Goal: Navigation & Orientation: Find specific page/section

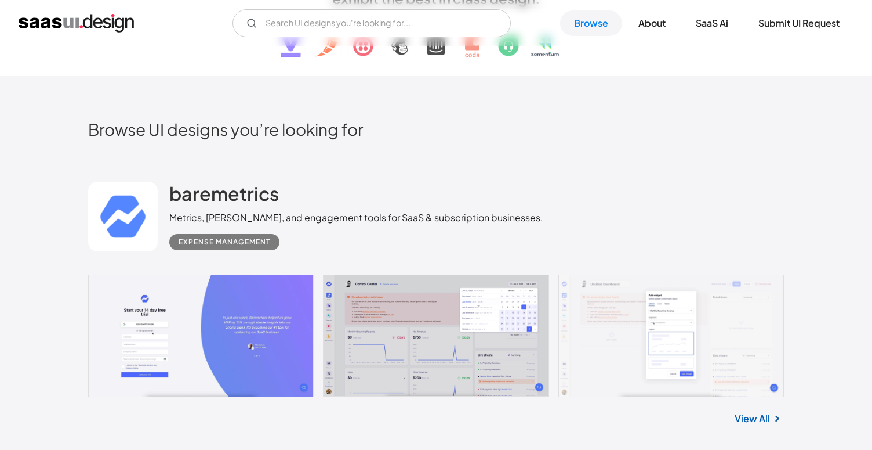
scroll to position [243, 0]
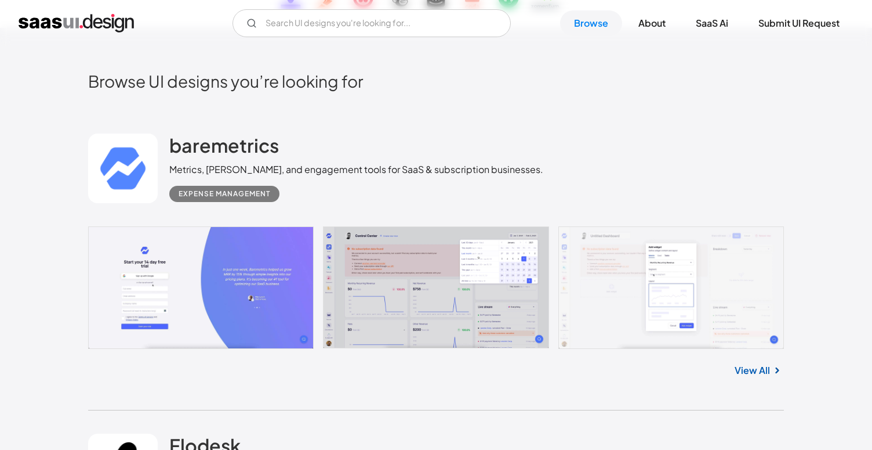
click at [754, 370] on link "View All" at bounding box center [752, 370] width 35 height 14
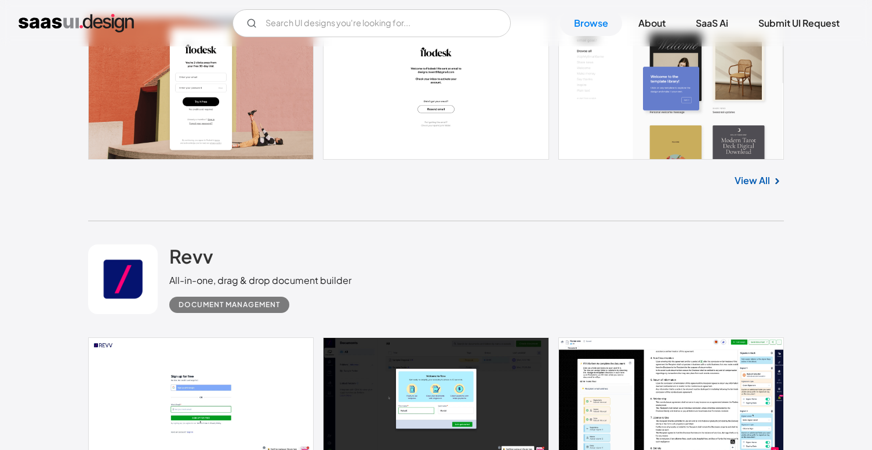
scroll to position [830, 0]
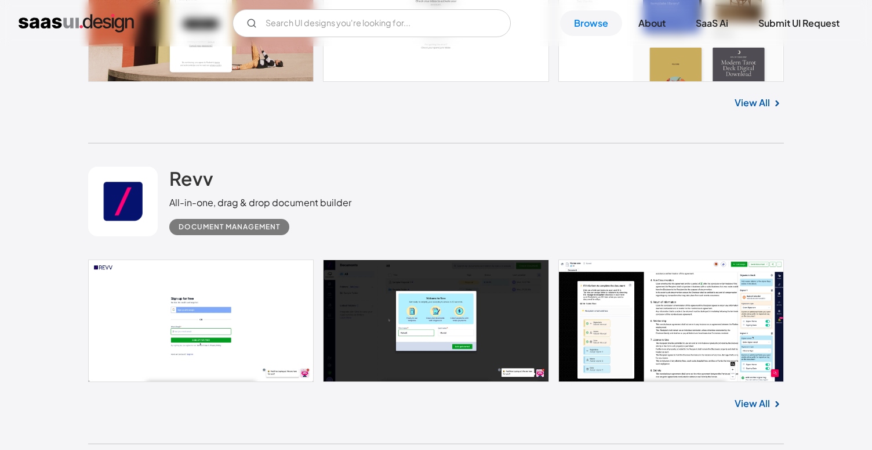
click at [753, 405] on link "View All" at bounding box center [752, 403] width 35 height 14
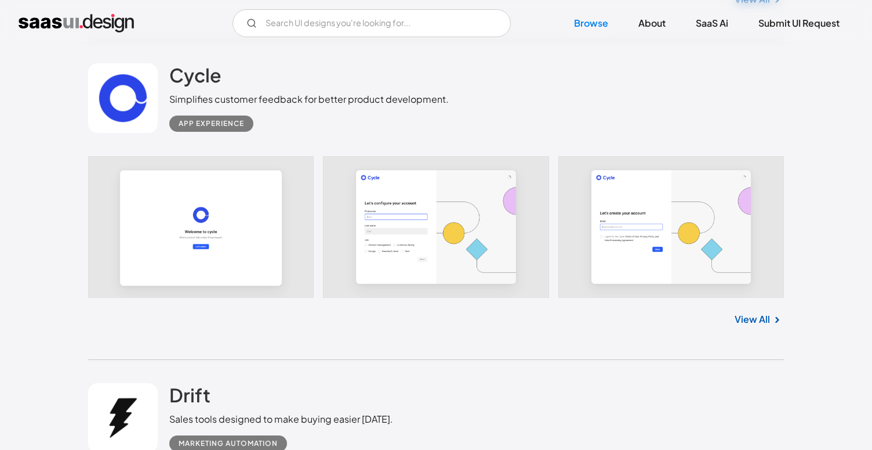
scroll to position [1536, 0]
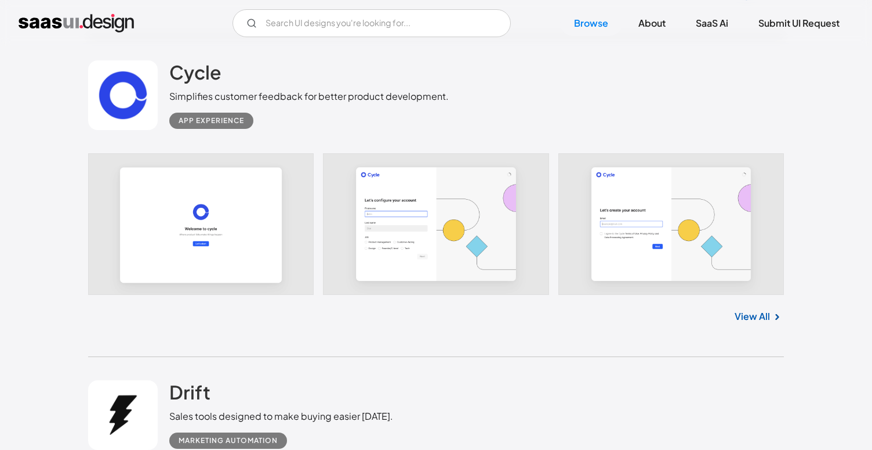
click at [770, 316] on img at bounding box center [777, 317] width 14 height 14
click at [752, 318] on link "View All" at bounding box center [752, 316] width 35 height 14
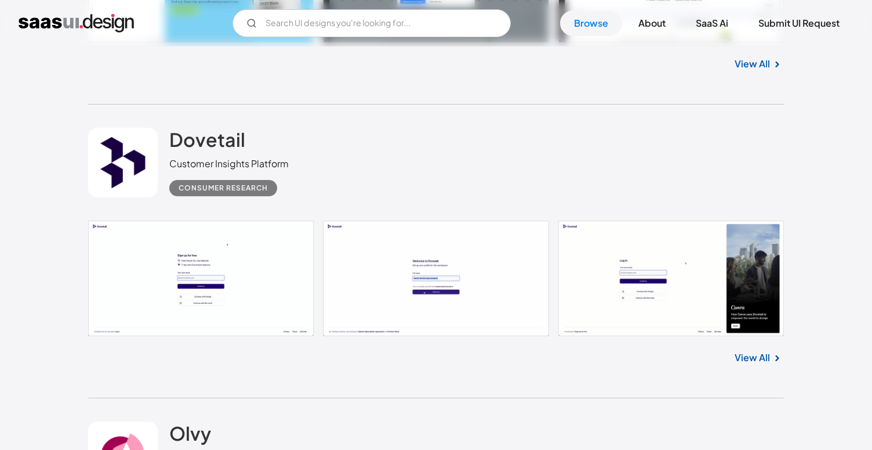
scroll to position [2110, 0]
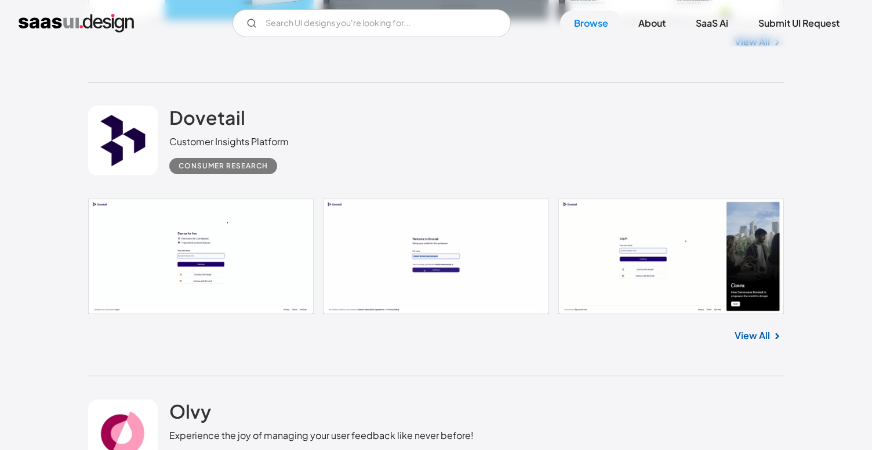
click at [752, 336] on link "View All" at bounding box center [752, 335] width 35 height 14
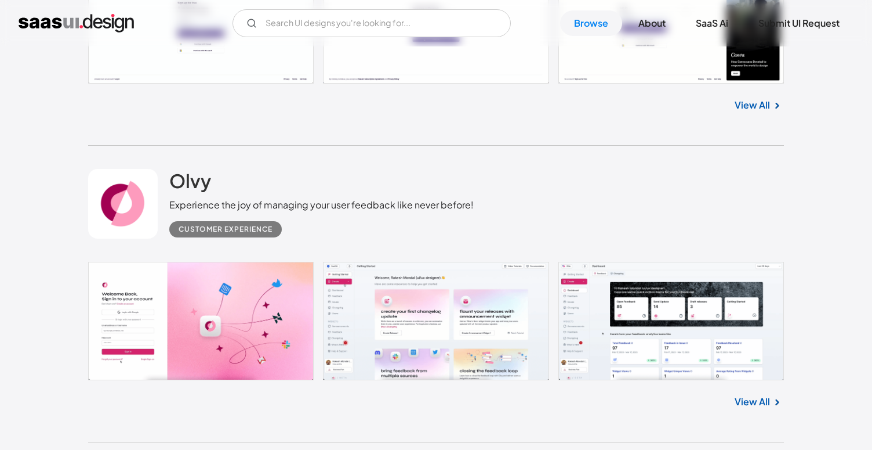
scroll to position [2386, 0]
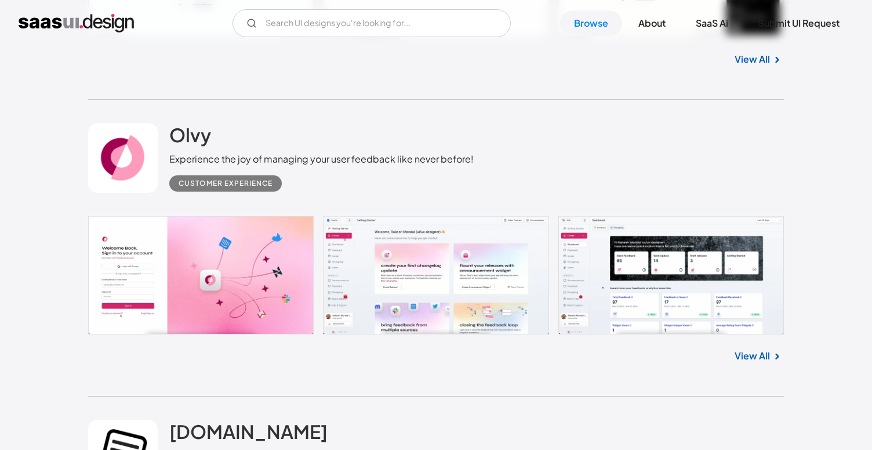
click at [754, 357] on link "View All" at bounding box center [752, 356] width 35 height 14
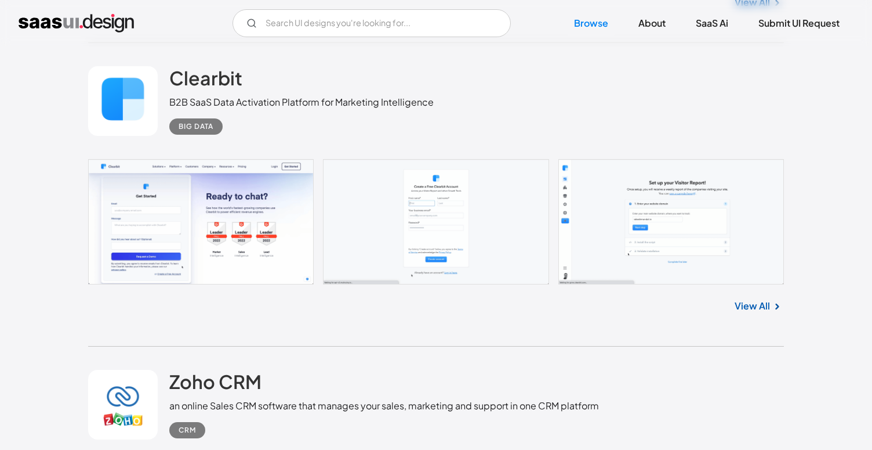
scroll to position [3688, 0]
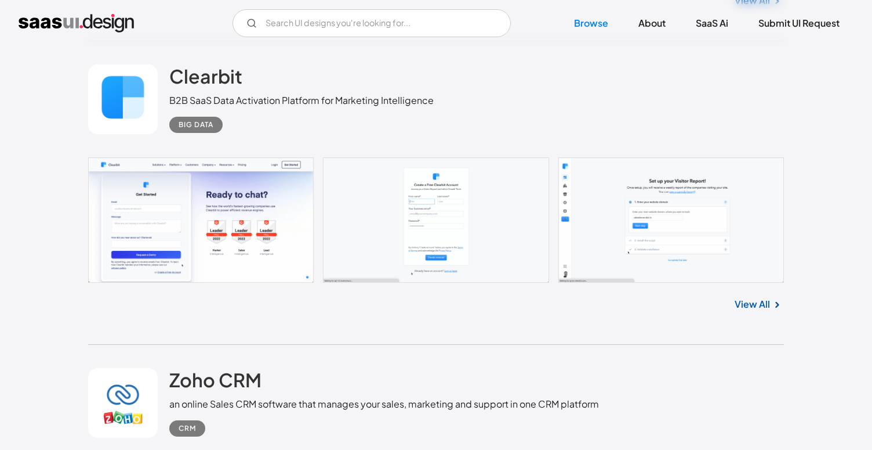
click at [766, 307] on link "View All" at bounding box center [752, 304] width 35 height 14
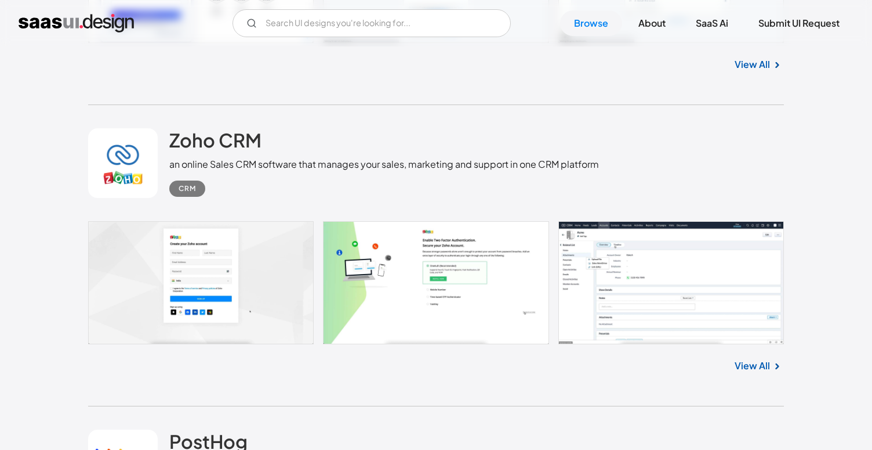
scroll to position [3946, 0]
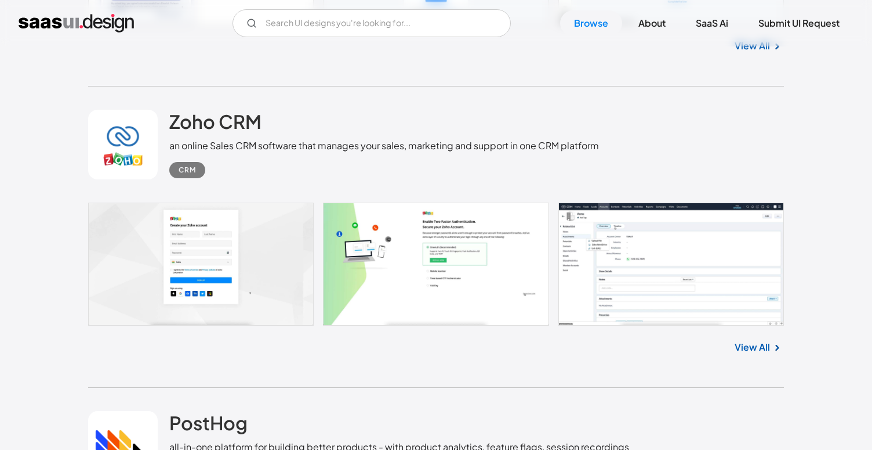
click at [753, 354] on link "View All" at bounding box center [752, 347] width 35 height 14
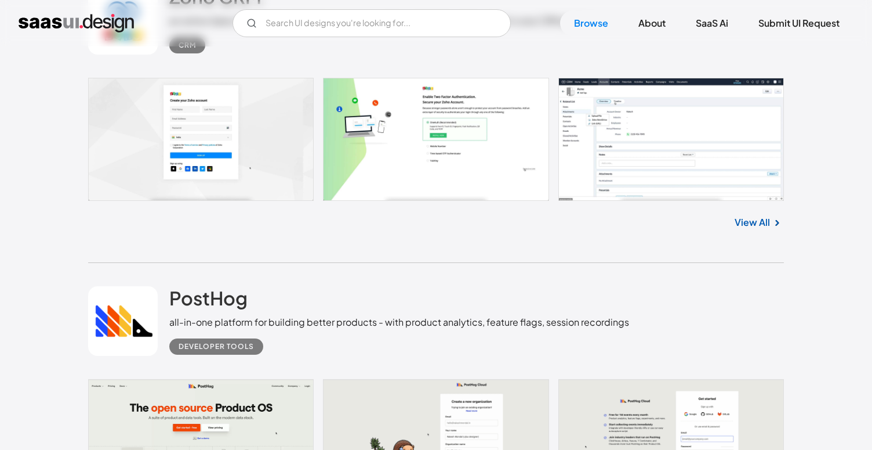
scroll to position [4269, 0]
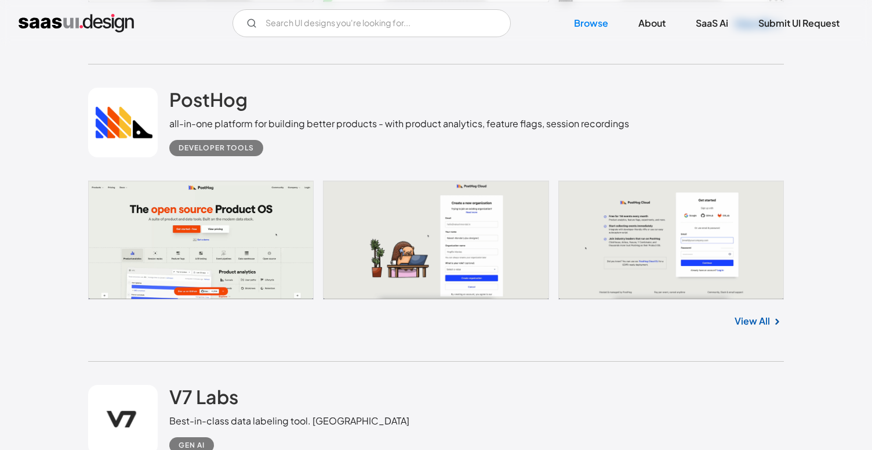
click at [751, 324] on link "View All" at bounding box center [752, 321] width 35 height 14
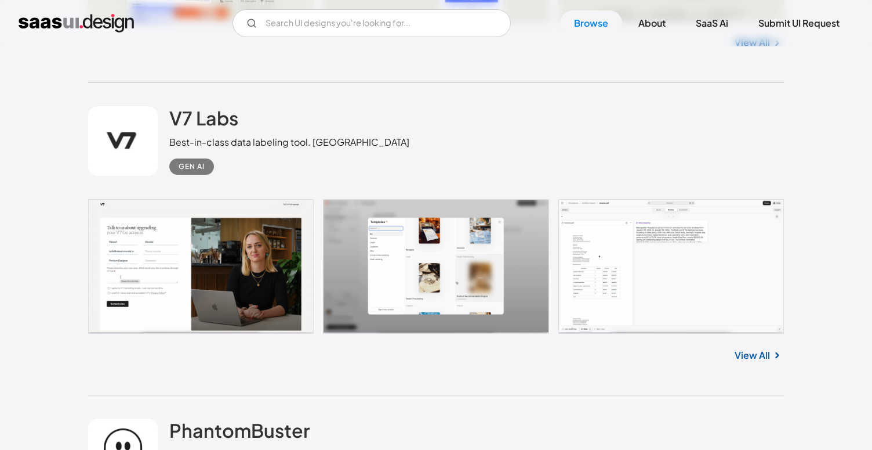
scroll to position [4648, 0]
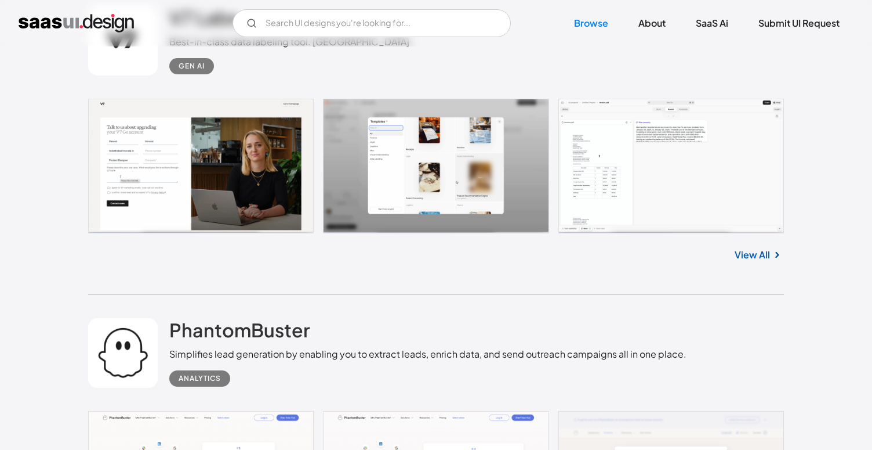
click at [755, 260] on link "View All" at bounding box center [752, 255] width 35 height 14
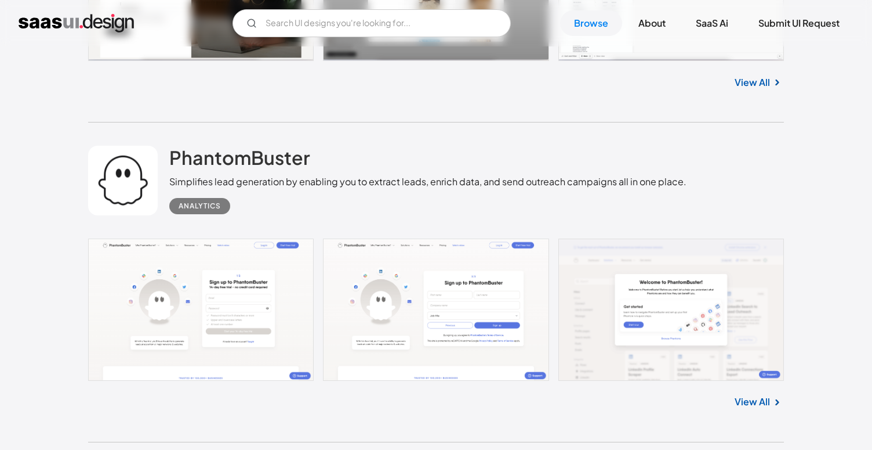
scroll to position [4859, 0]
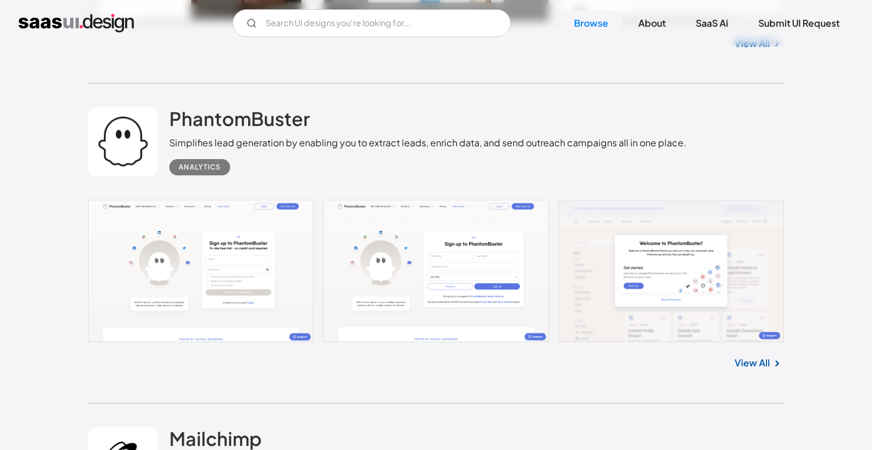
click at [757, 366] on link "View All" at bounding box center [752, 363] width 35 height 14
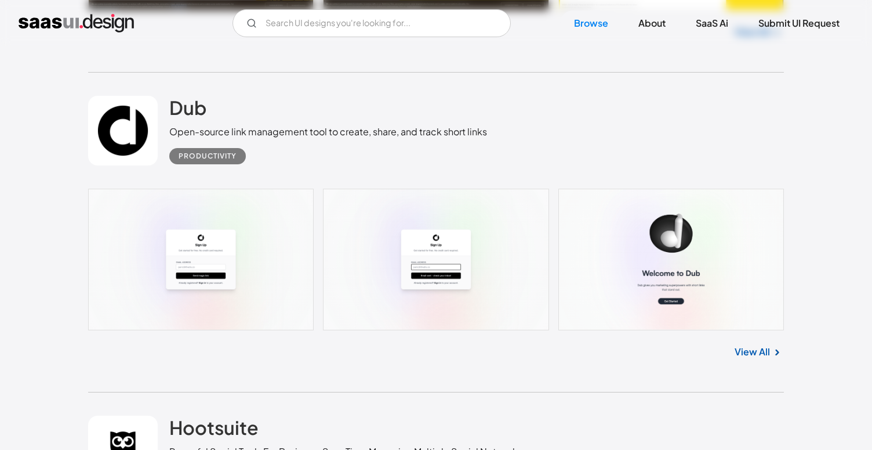
scroll to position [5540, 0]
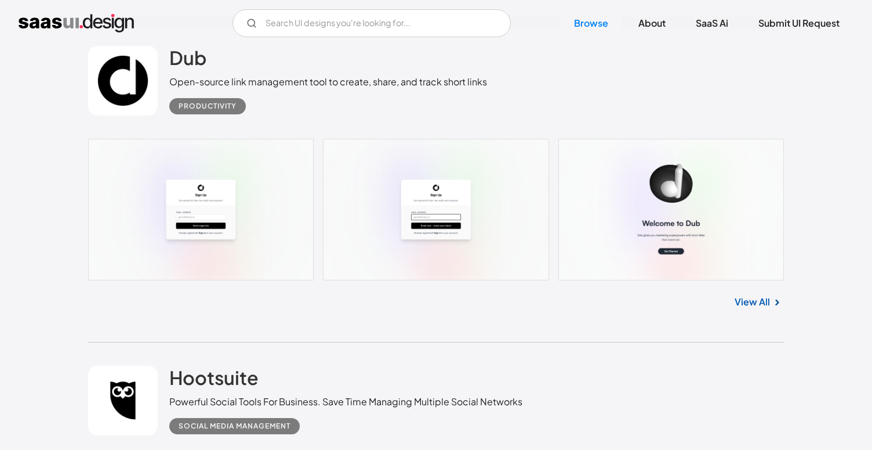
click at [751, 309] on link "View All" at bounding box center [752, 302] width 35 height 14
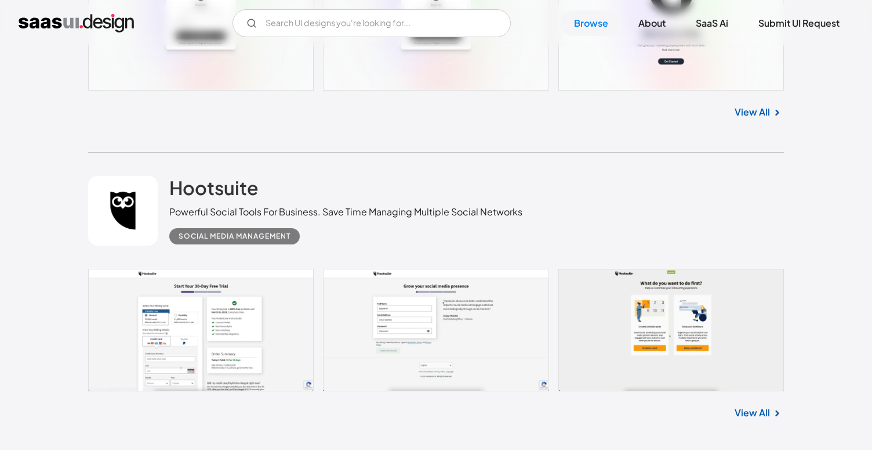
scroll to position [5730, 0]
click at [751, 419] on link "View All" at bounding box center [752, 412] width 35 height 14
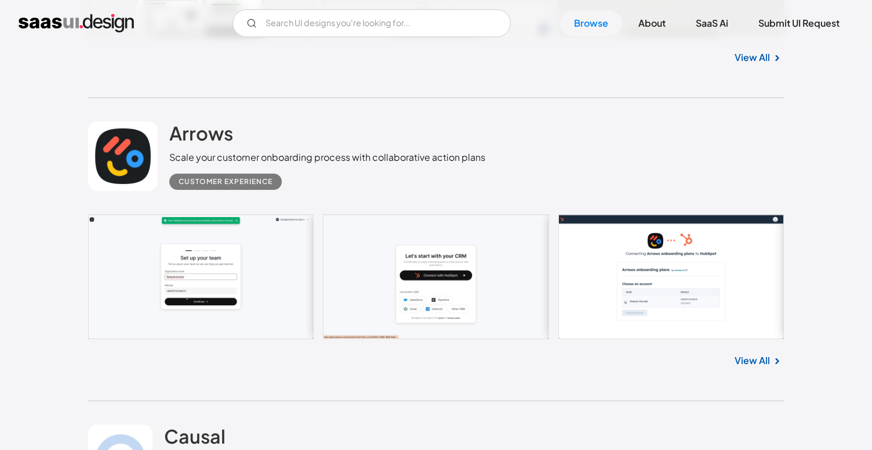
scroll to position [6093, 0]
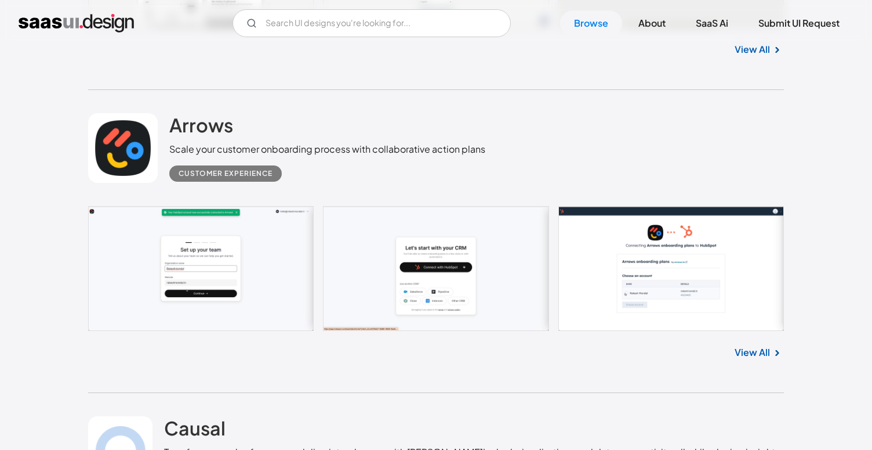
click at [751, 357] on link "View All" at bounding box center [752, 352] width 35 height 14
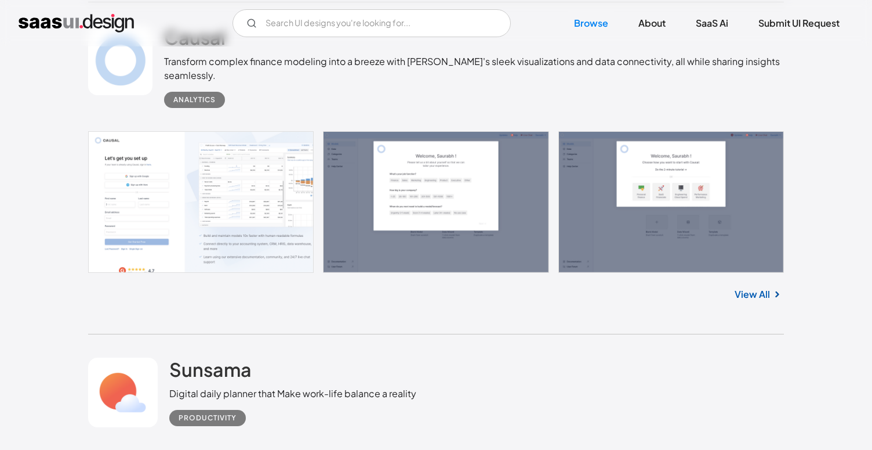
scroll to position [6486, 0]
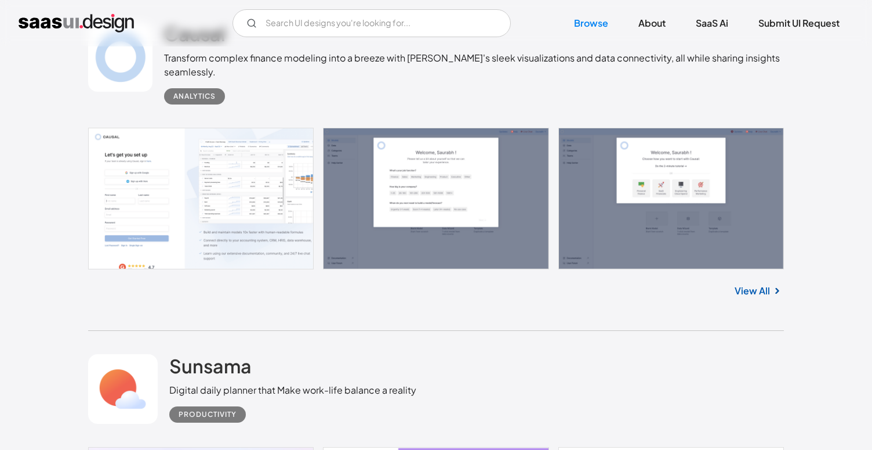
click at [758, 298] on link "View All" at bounding box center [752, 291] width 35 height 14
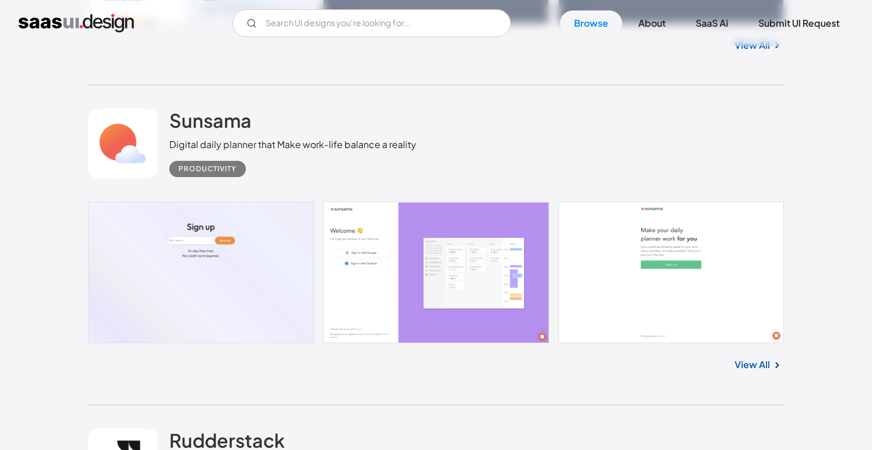
scroll to position [6759, 0]
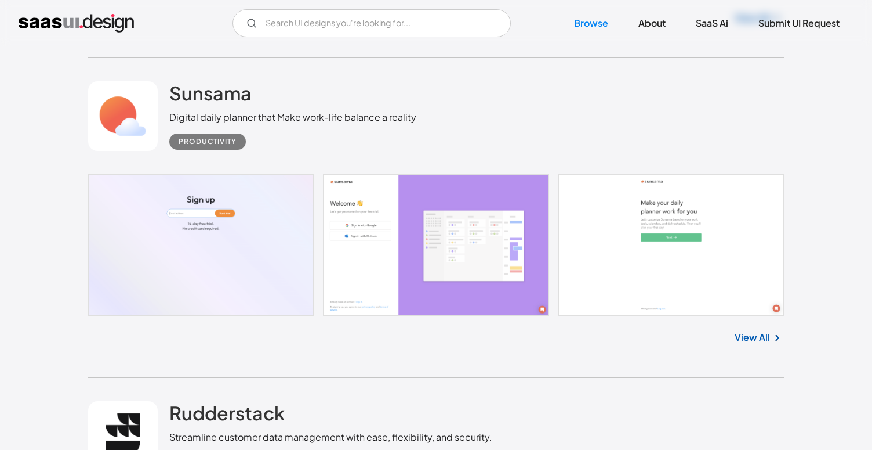
click at [752, 344] on link "View All" at bounding box center [752, 337] width 35 height 14
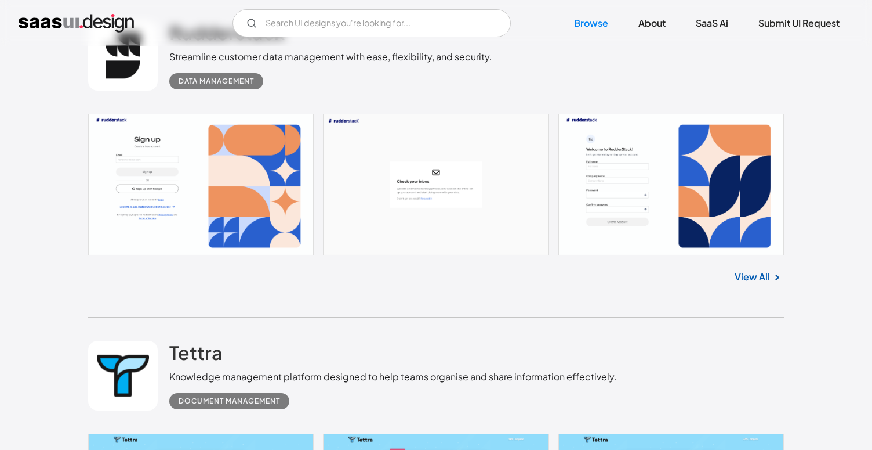
scroll to position [7144, 0]
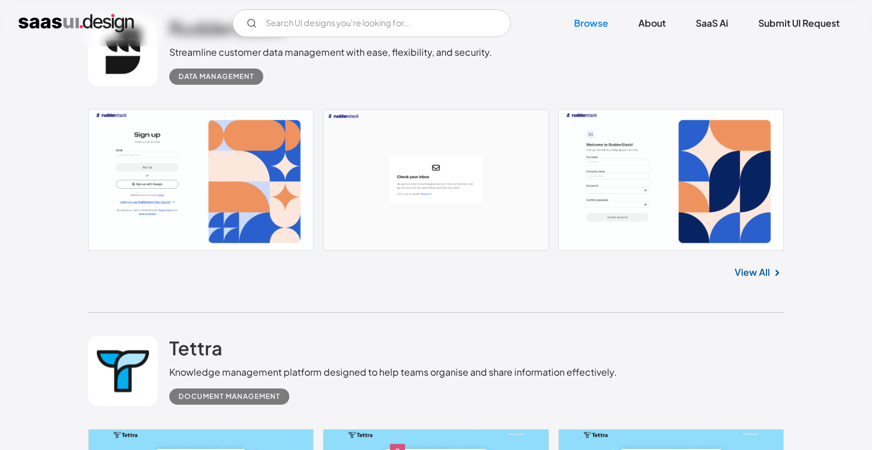
click at [753, 279] on link "View All" at bounding box center [752, 272] width 35 height 14
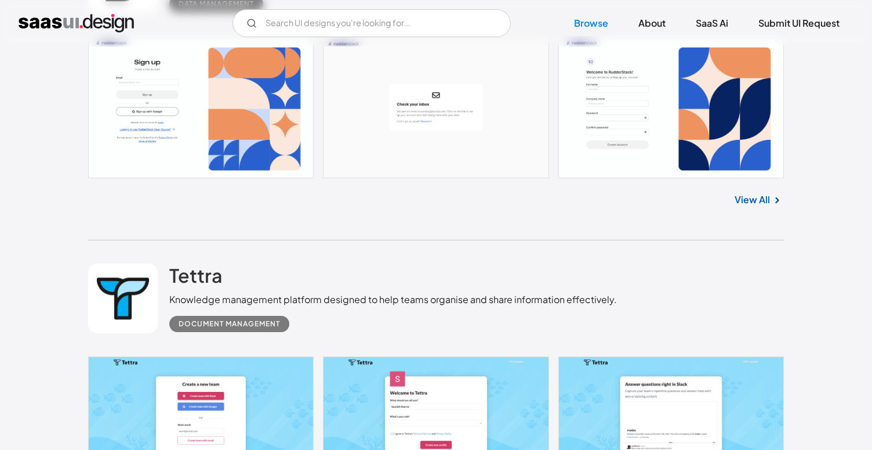
scroll to position [7208, 0]
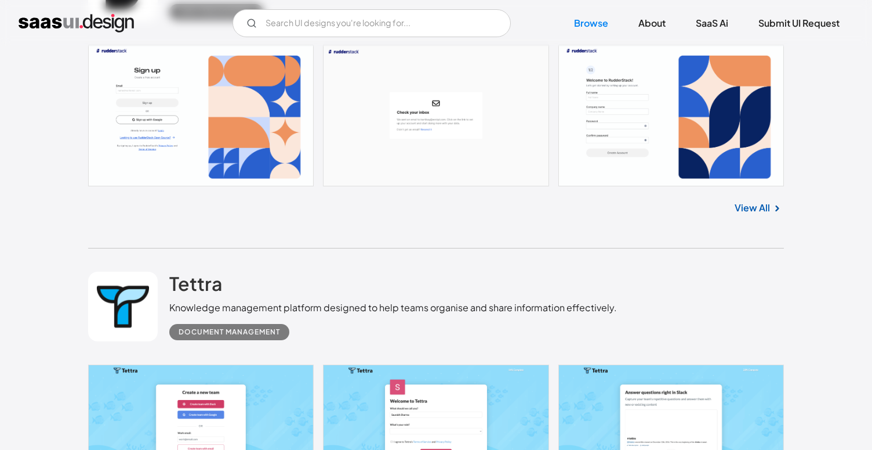
click at [748, 215] on link "View All" at bounding box center [752, 208] width 35 height 14
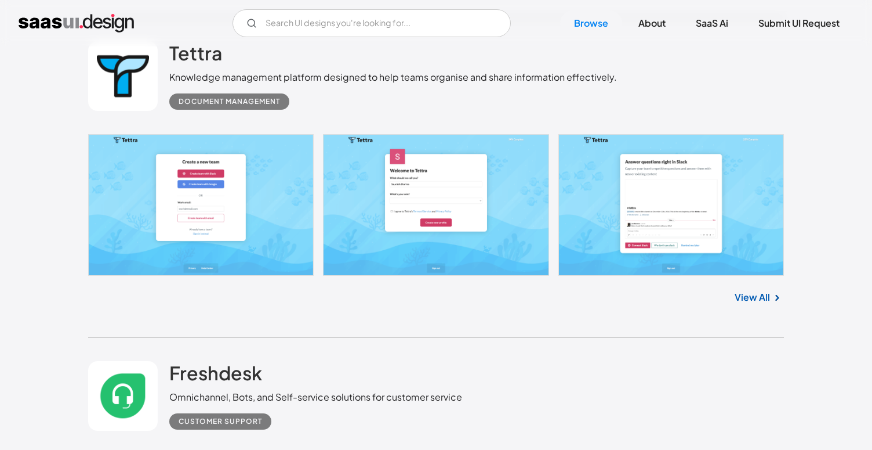
scroll to position [7524, 0]
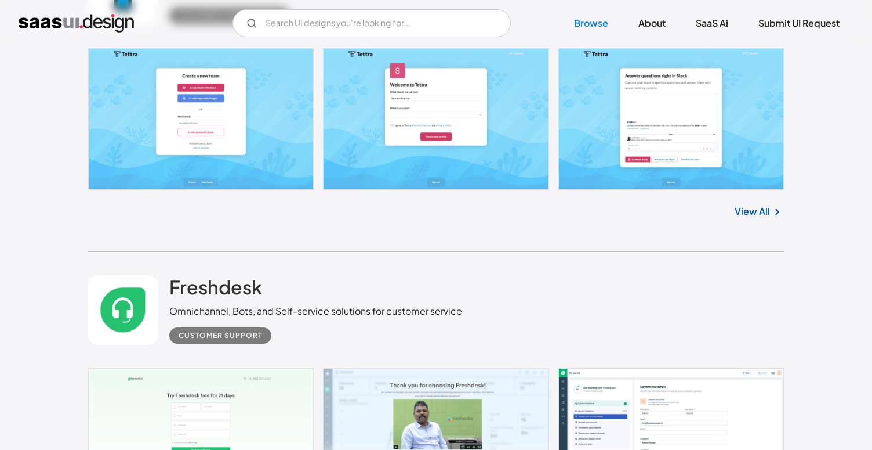
click at [762, 216] on link "View All" at bounding box center [752, 211] width 35 height 14
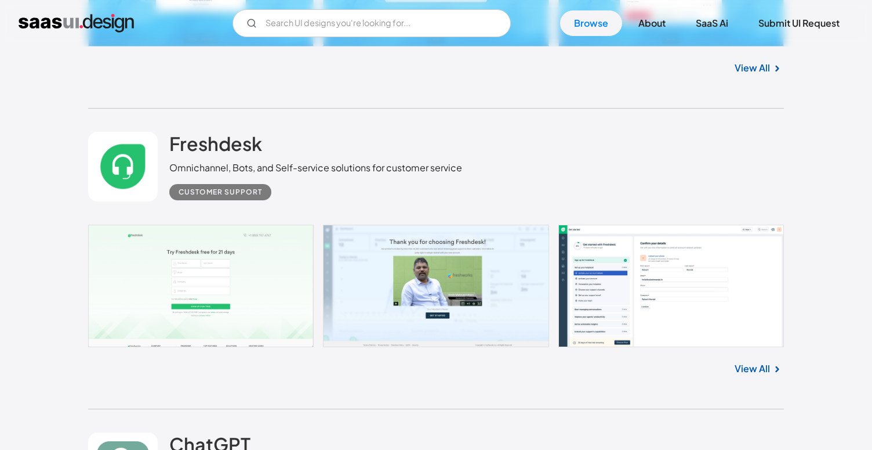
scroll to position [7730, 0]
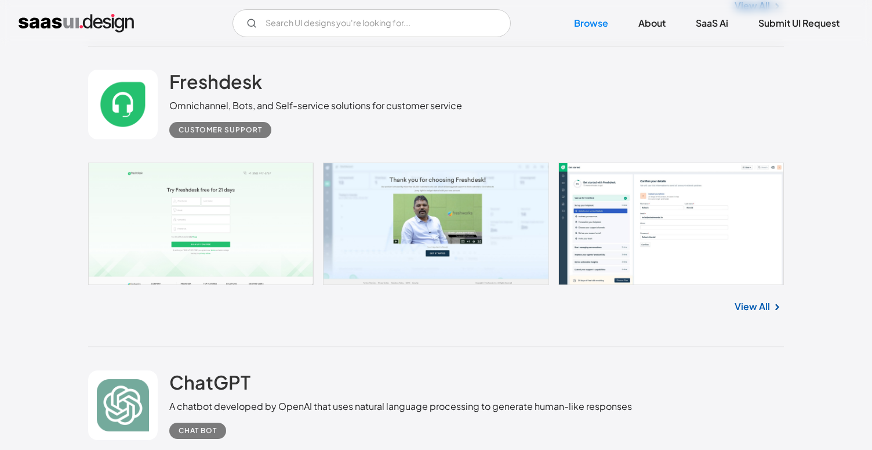
click at [759, 313] on link "View All" at bounding box center [752, 306] width 35 height 14
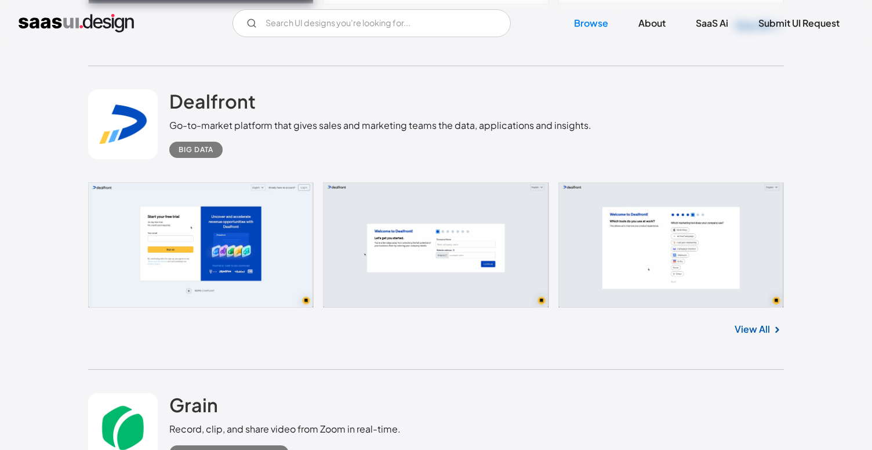
scroll to position [8359, 0]
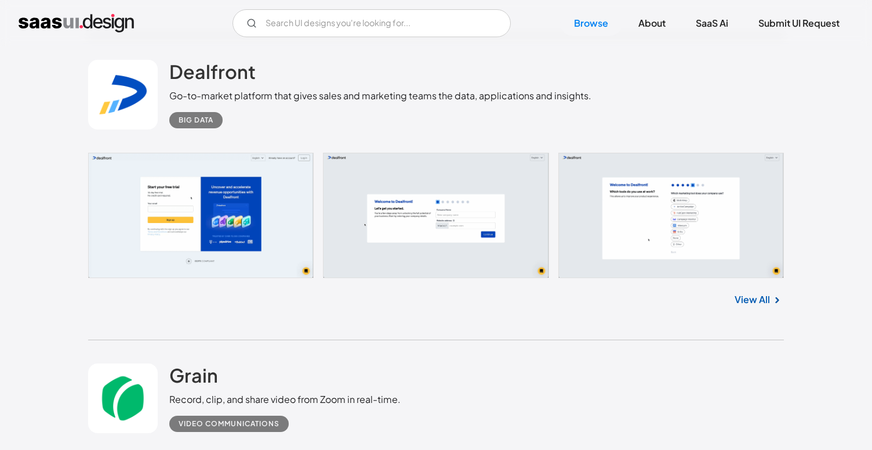
click at [763, 306] on link "View All" at bounding box center [752, 299] width 35 height 14
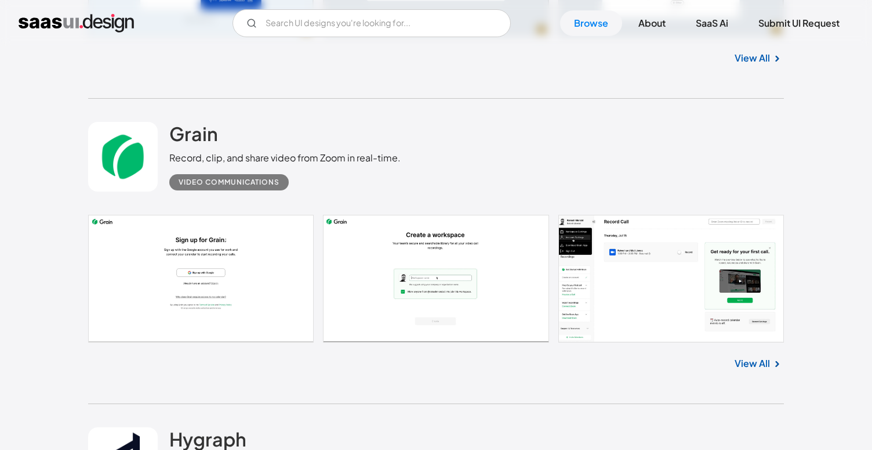
scroll to position [8636, 0]
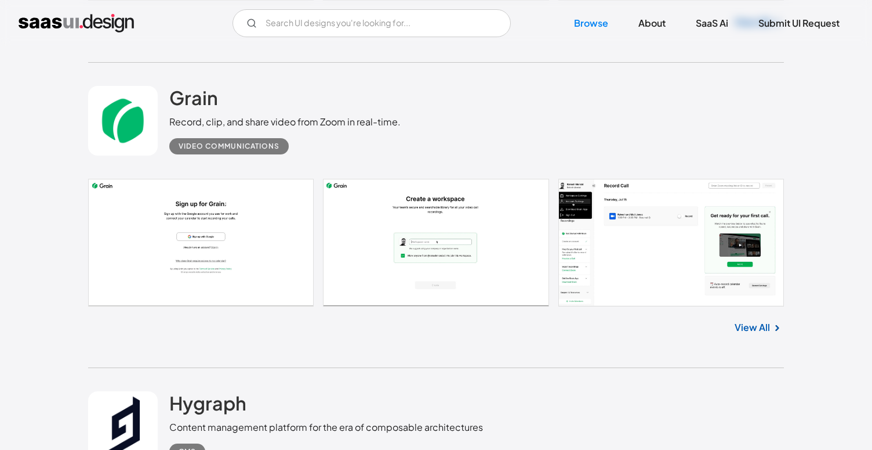
click at [760, 334] on link "View All" at bounding box center [752, 327] width 35 height 14
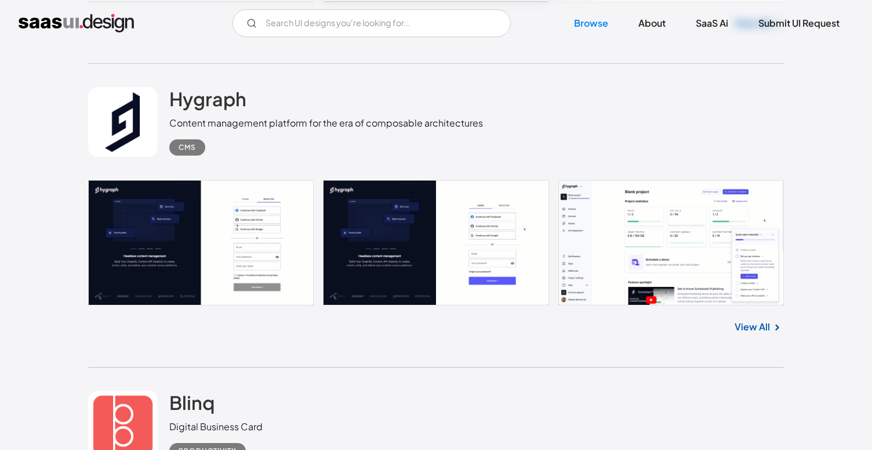
scroll to position [8949, 0]
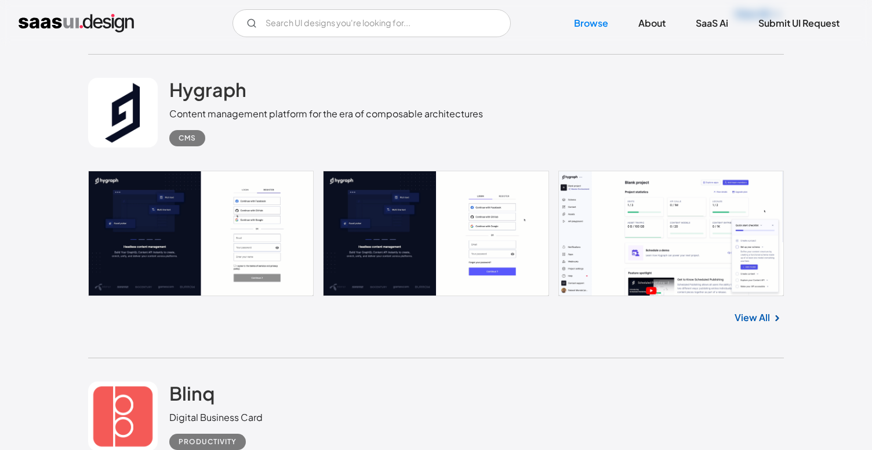
click at [761, 324] on link "View All" at bounding box center [752, 317] width 35 height 14
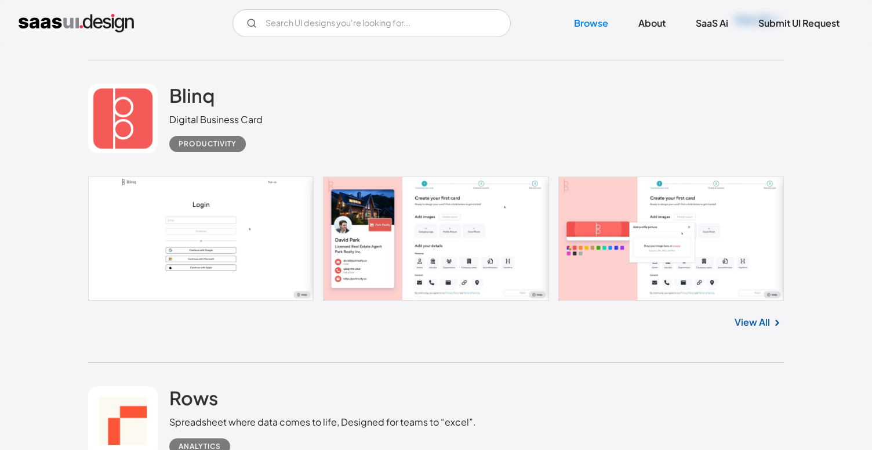
scroll to position [9257, 0]
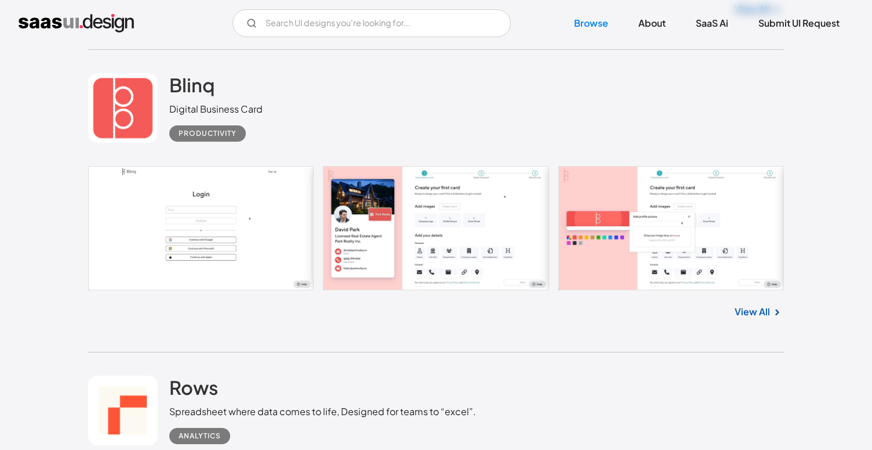
click at [747, 317] on link "View All" at bounding box center [752, 312] width 35 height 14
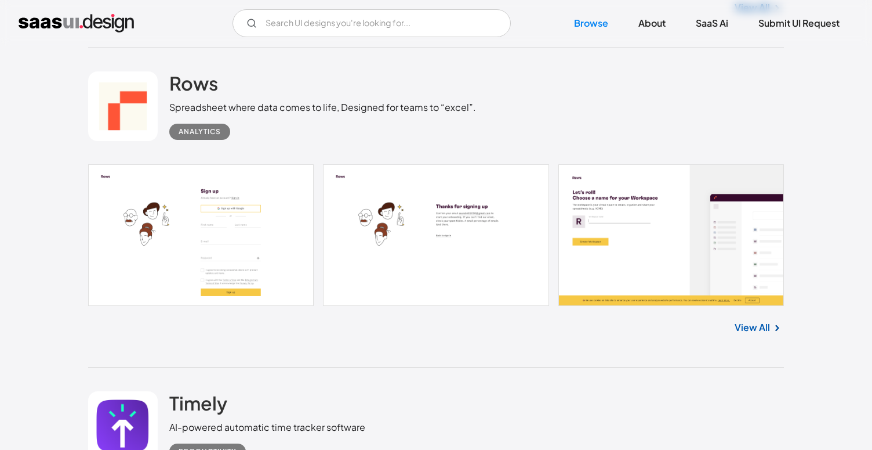
scroll to position [9563, 0]
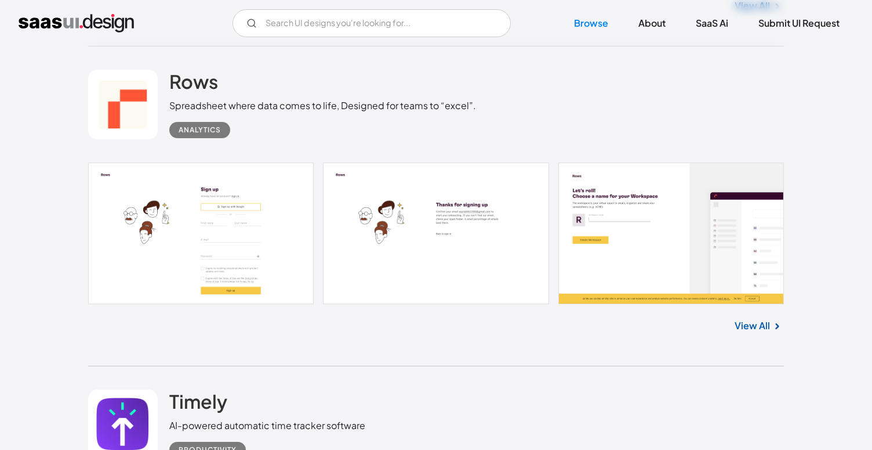
click at [758, 332] on link "View All" at bounding box center [752, 325] width 35 height 14
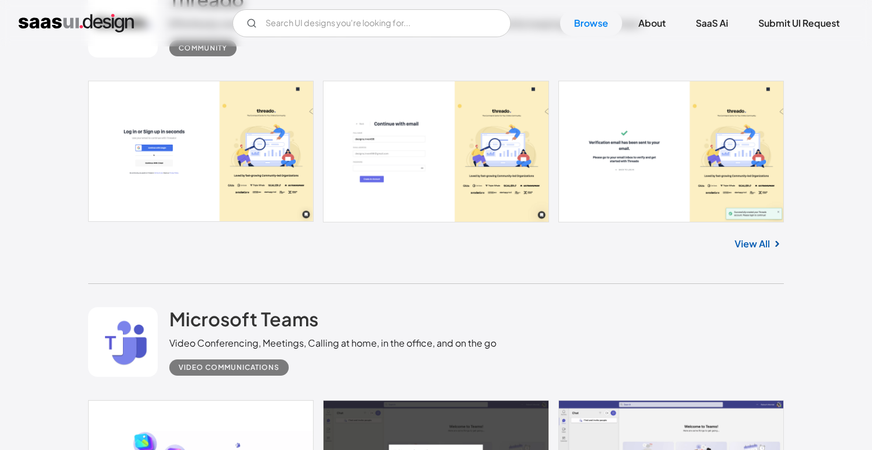
scroll to position [11229, 0]
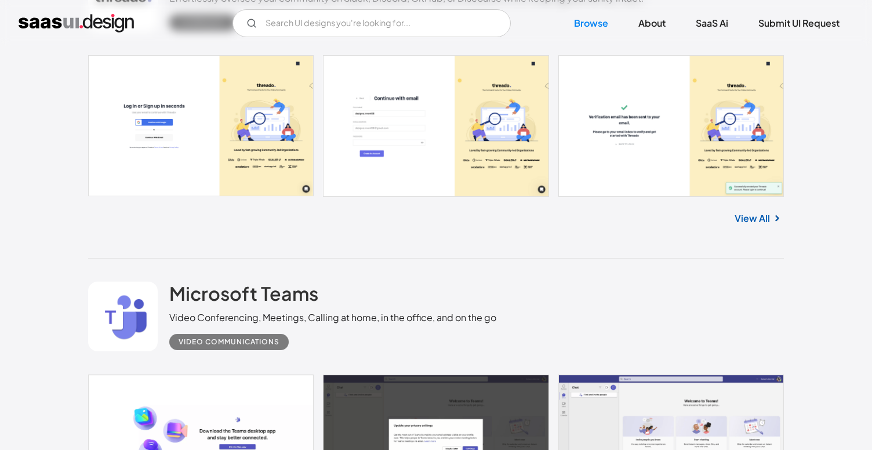
click at [760, 225] on link "View All" at bounding box center [752, 218] width 35 height 14
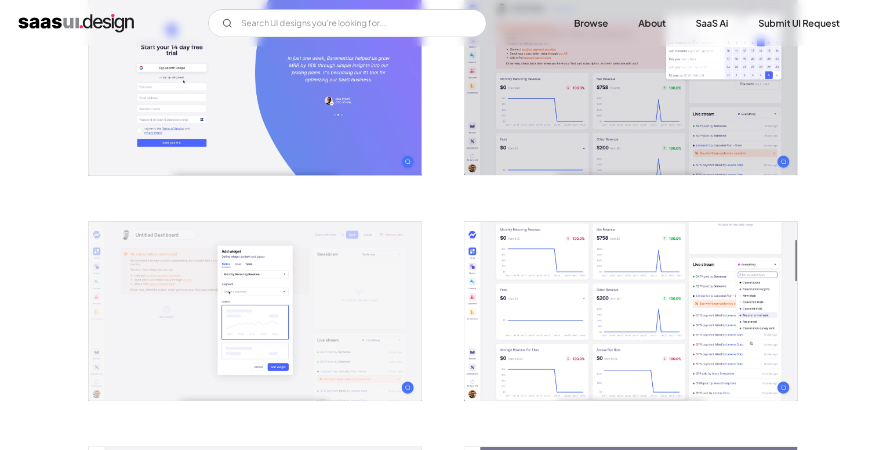
scroll to position [213, 0]
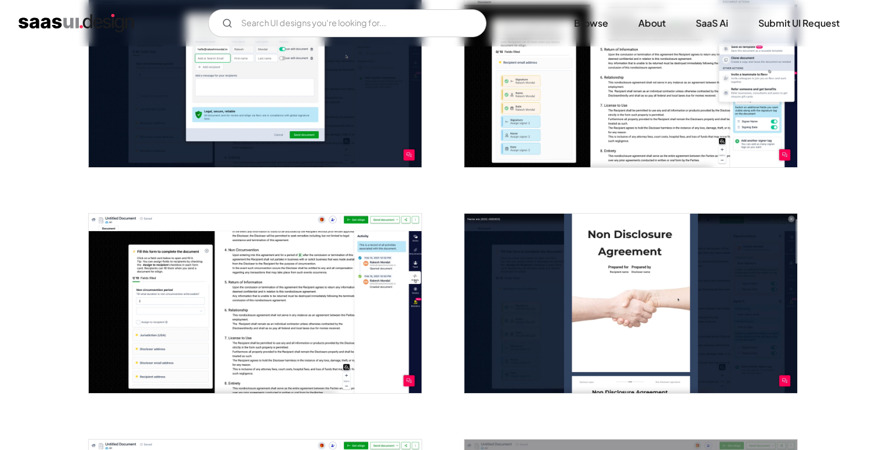
scroll to position [570, 0]
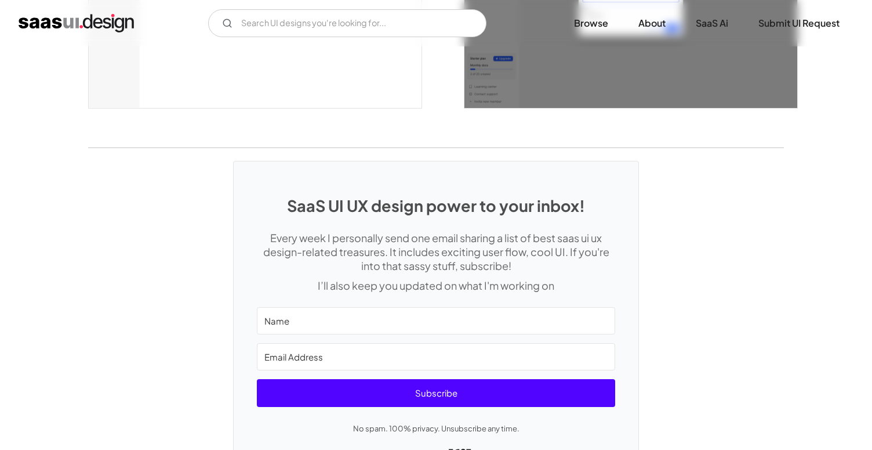
scroll to position [3248, 0]
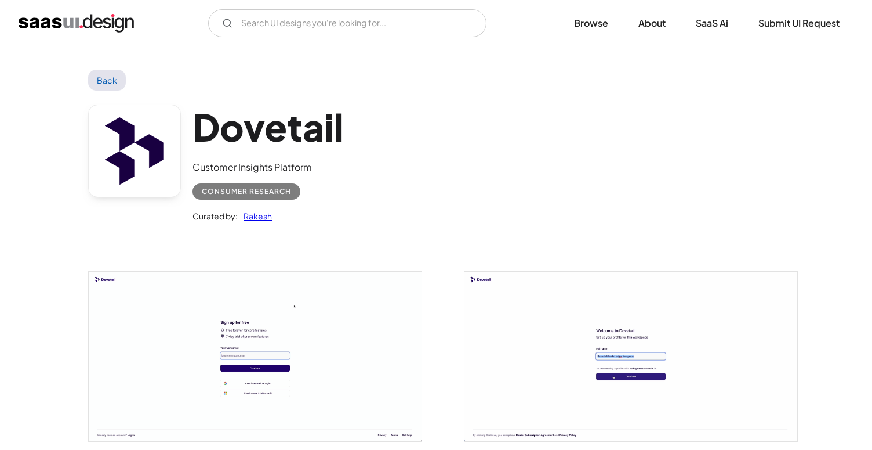
click at [104, 84] on link "Back" at bounding box center [107, 80] width 38 height 21
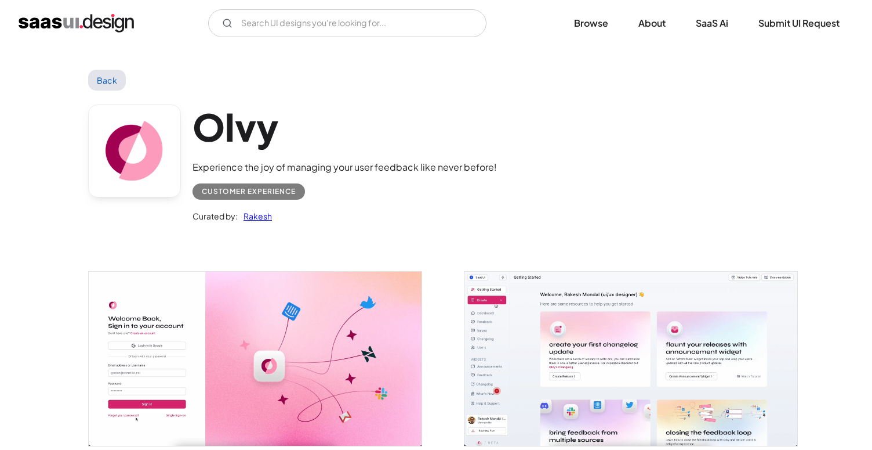
click at [111, 82] on link "Back" at bounding box center [107, 80] width 38 height 21
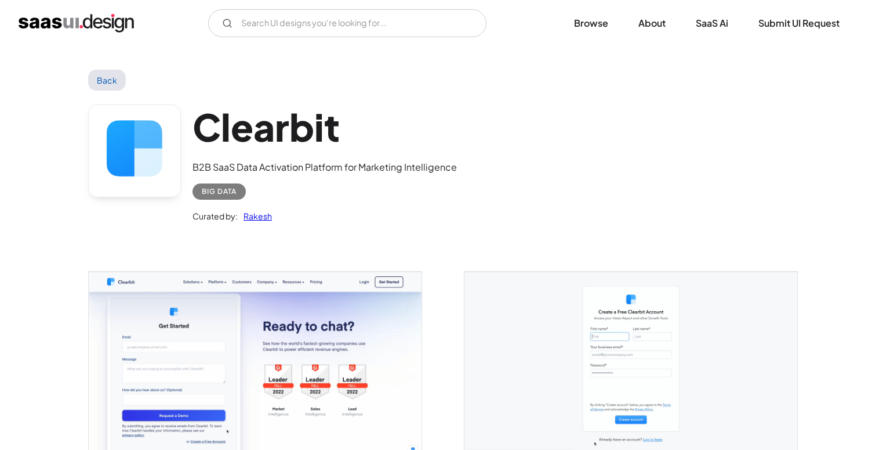
click at [115, 81] on link "Back" at bounding box center [107, 80] width 38 height 21
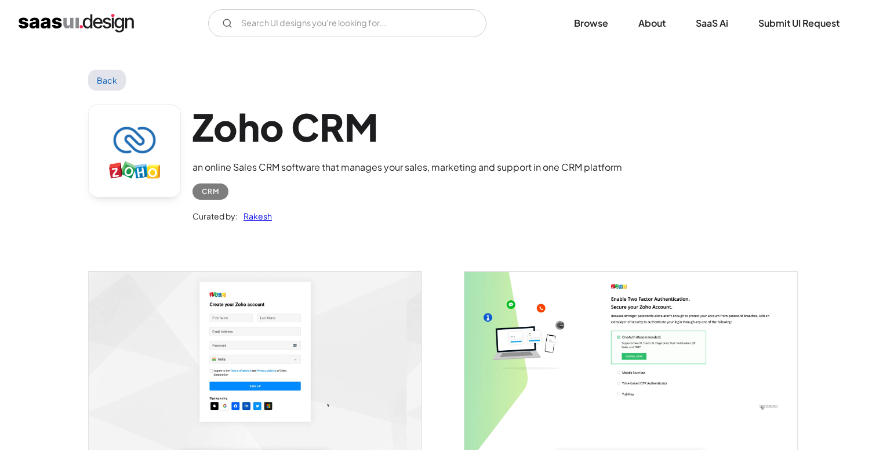
click at [110, 76] on link "Back" at bounding box center [107, 80] width 38 height 21
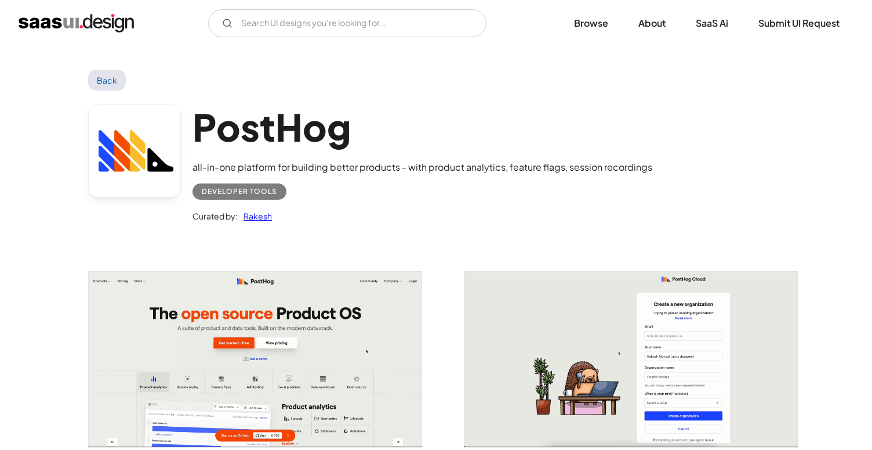
click at [110, 71] on link "Back" at bounding box center [107, 80] width 38 height 21
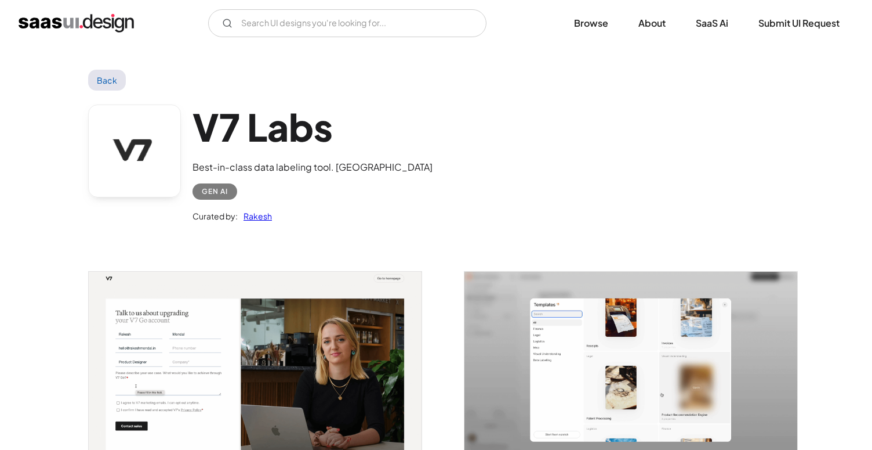
click at [107, 82] on link "Back" at bounding box center [107, 80] width 38 height 21
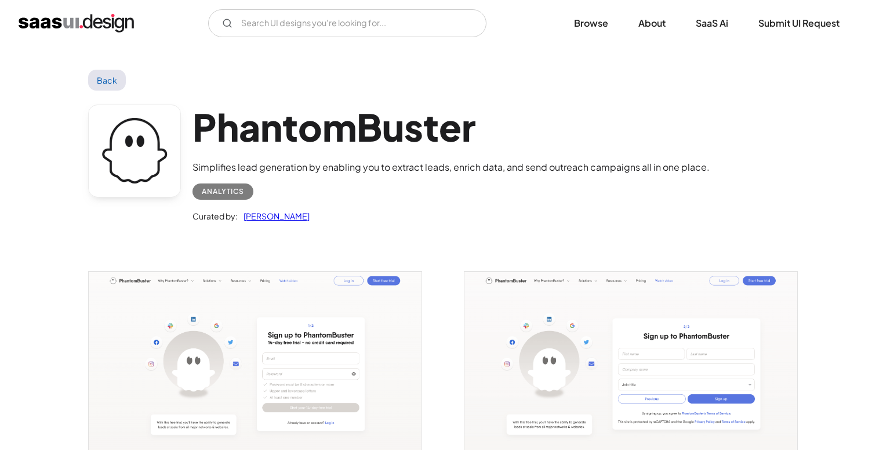
click at [101, 84] on link "Back" at bounding box center [107, 80] width 38 height 21
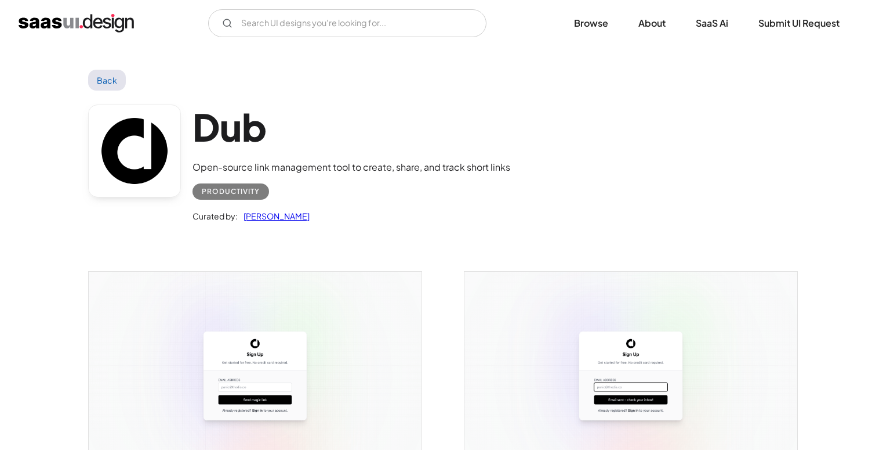
click at [108, 78] on link "Back" at bounding box center [107, 80] width 38 height 21
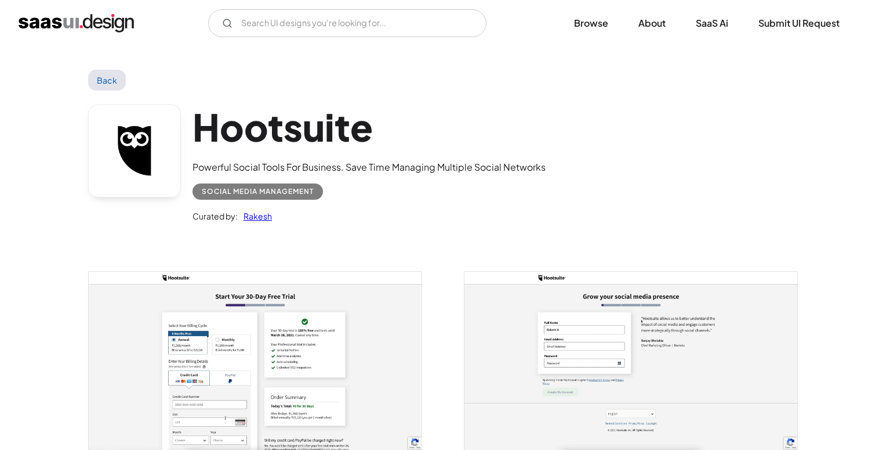
click at [115, 79] on link "Back" at bounding box center [107, 80] width 38 height 21
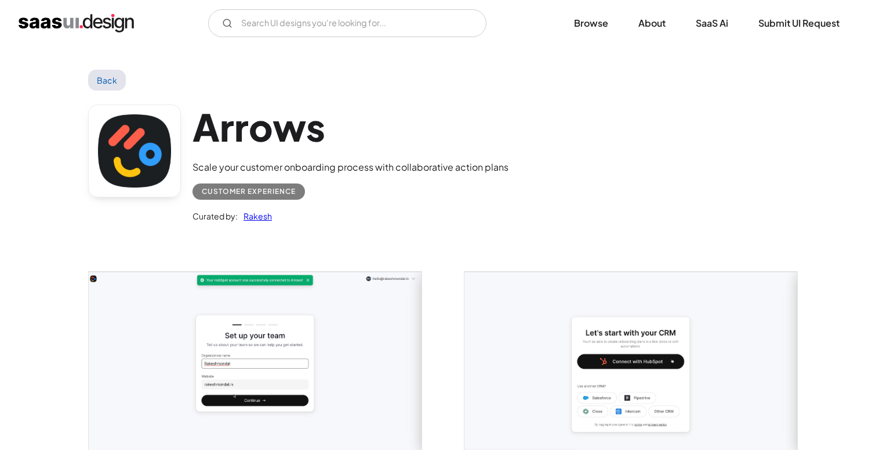
click at [114, 77] on link "Back" at bounding box center [107, 80] width 38 height 21
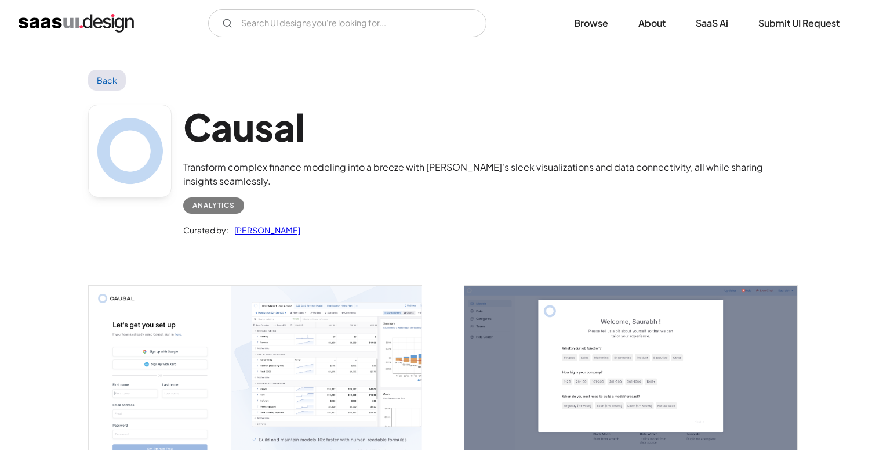
click at [108, 76] on link "Back" at bounding box center [107, 80] width 38 height 21
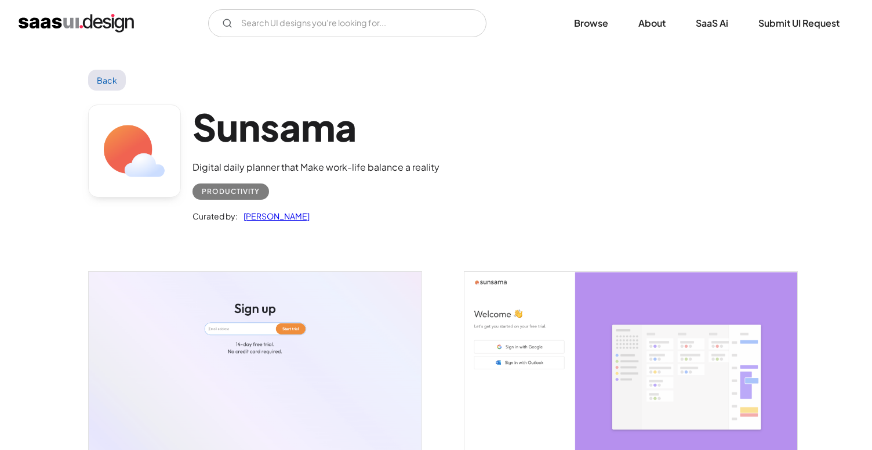
click at [107, 79] on link "Back" at bounding box center [107, 80] width 38 height 21
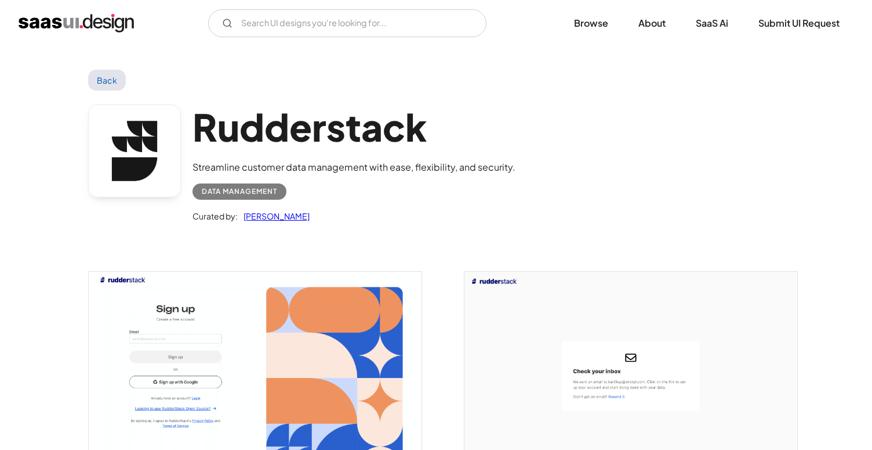
click at [110, 83] on link "Back" at bounding box center [107, 80] width 38 height 21
click at [104, 79] on link "Back" at bounding box center [107, 80] width 38 height 21
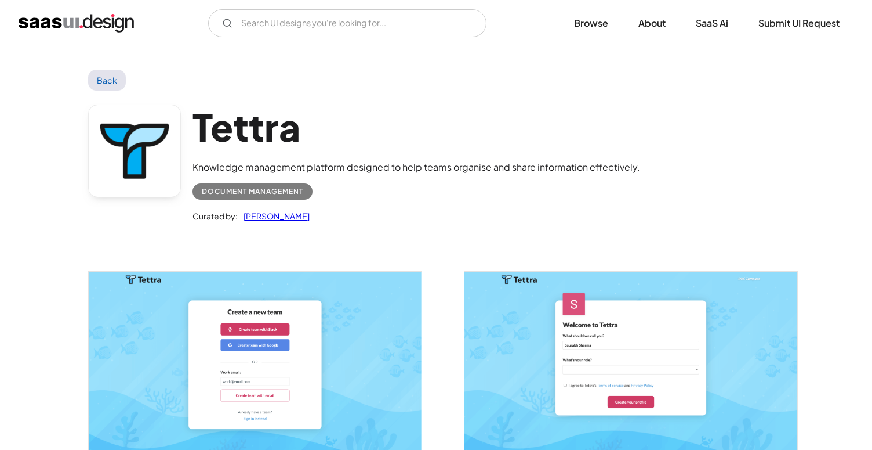
click at [112, 78] on link "Back" at bounding box center [107, 80] width 38 height 21
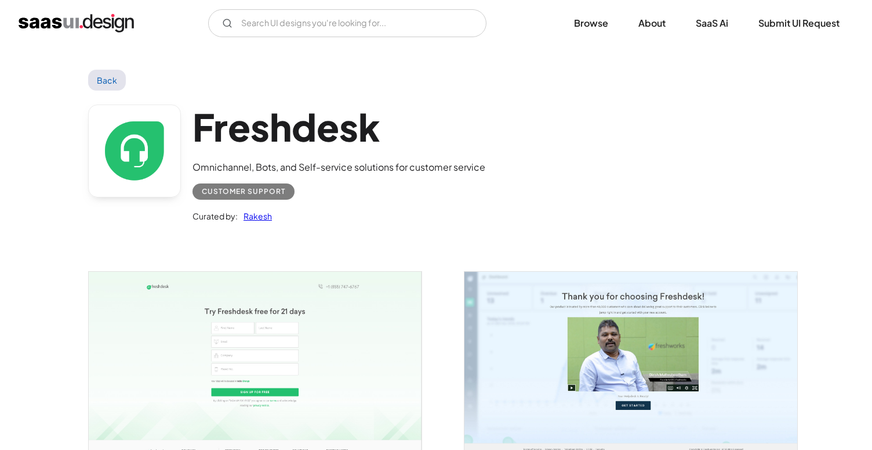
click at [110, 76] on link "Back" at bounding box center [107, 80] width 38 height 21
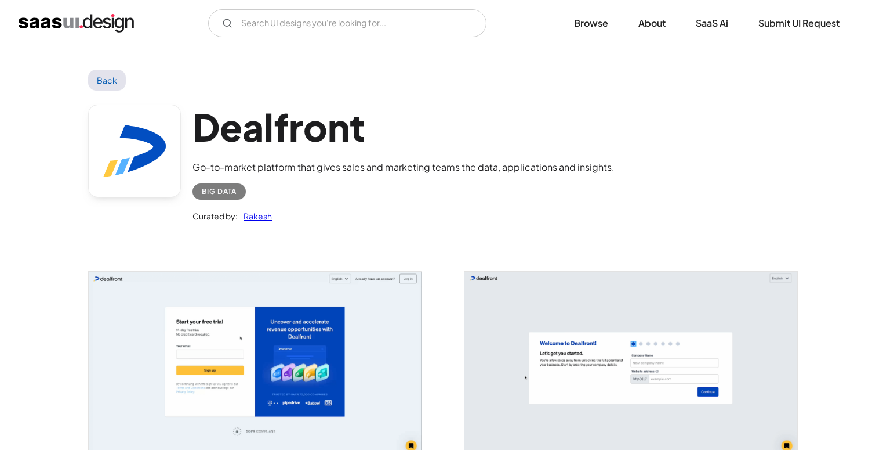
click at [103, 78] on link "Back" at bounding box center [107, 80] width 38 height 21
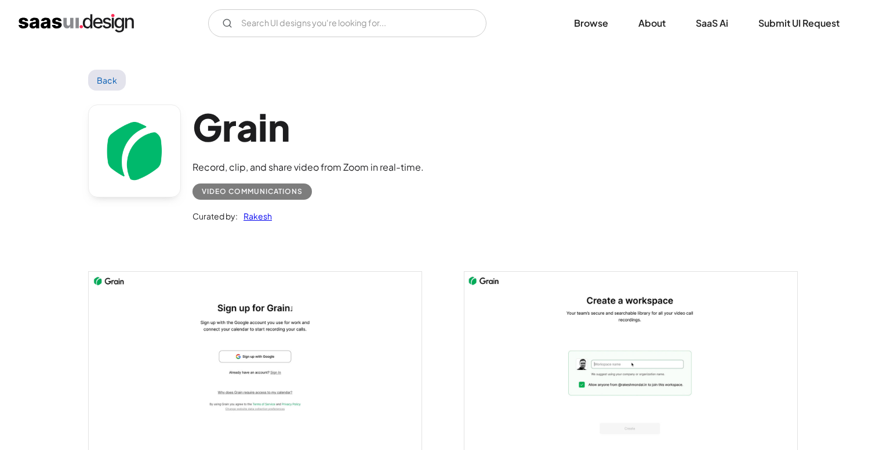
click at [102, 84] on link "Back" at bounding box center [107, 80] width 38 height 21
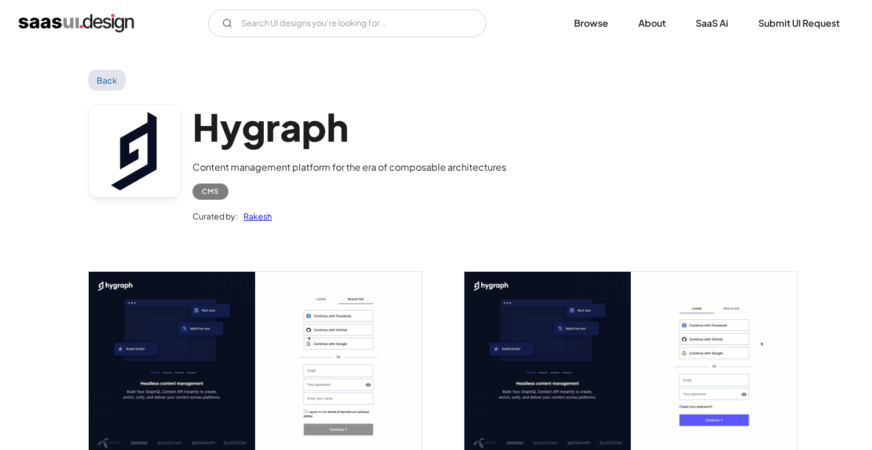
click at [103, 81] on link "Back" at bounding box center [107, 80] width 38 height 21
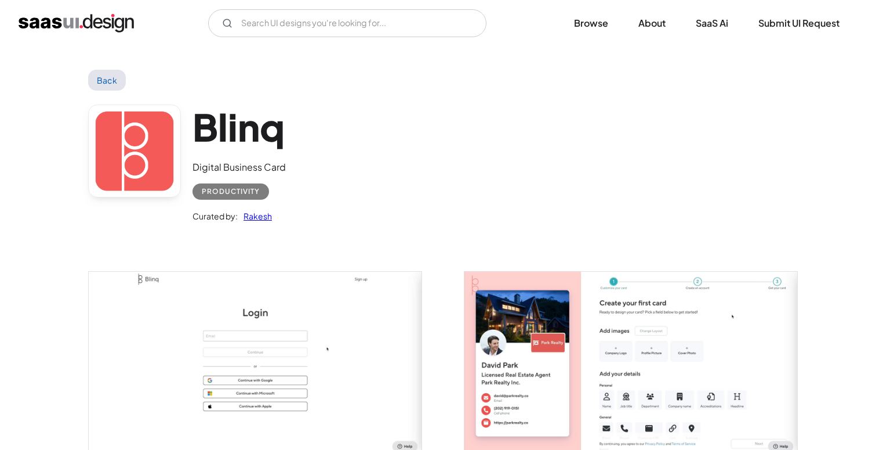
click at [116, 80] on link "Back" at bounding box center [107, 80] width 38 height 21
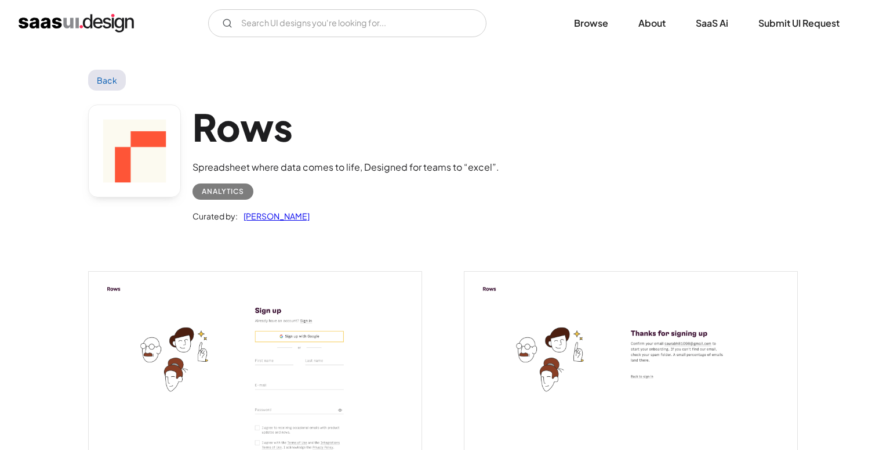
click at [105, 76] on link "Back" at bounding box center [107, 80] width 38 height 21
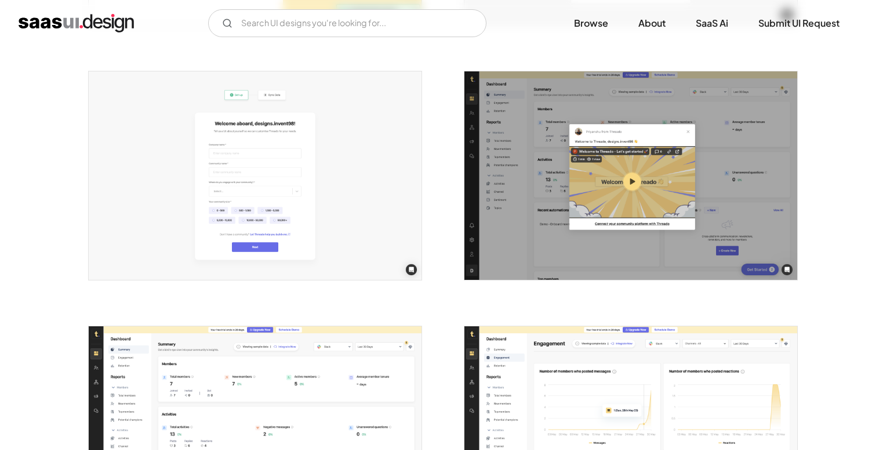
scroll to position [831, 0]
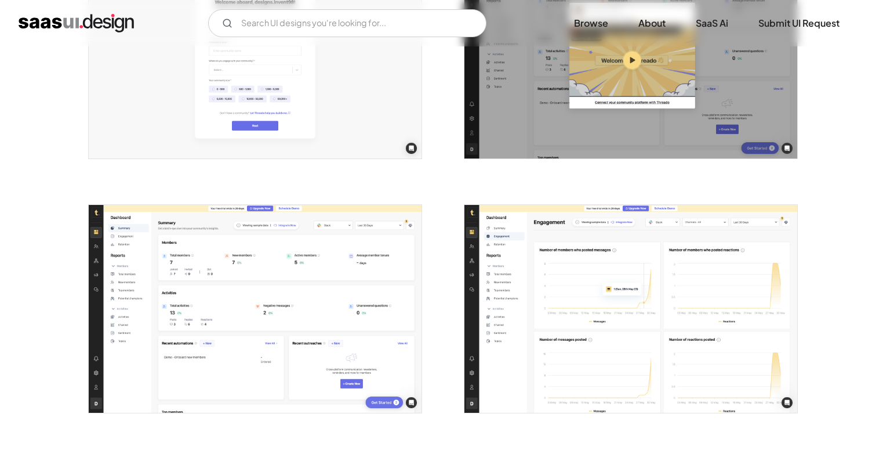
click at [610, 234] on img "open lightbox" at bounding box center [631, 309] width 333 height 208
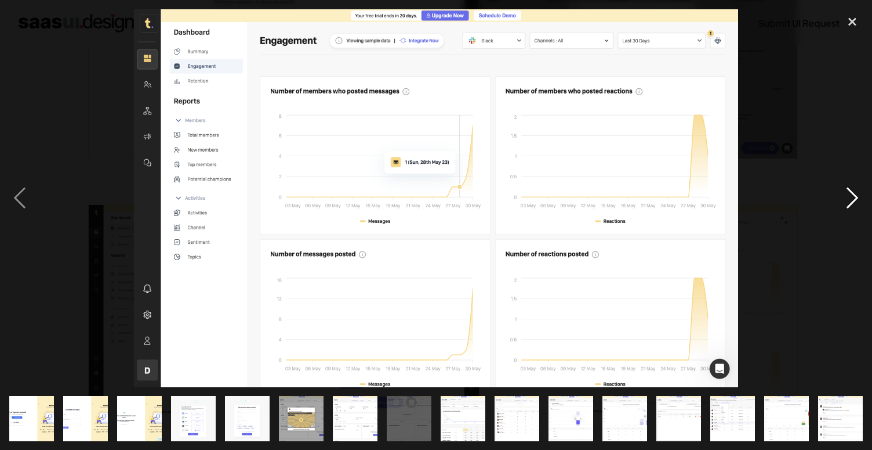
click at [854, 198] on div "next image" at bounding box center [852, 198] width 39 height 378
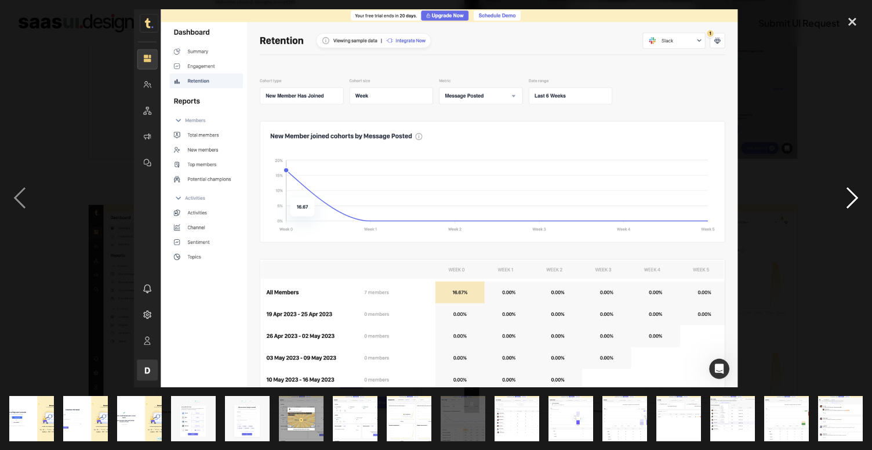
click at [851, 197] on div "next image" at bounding box center [852, 198] width 39 height 378
